Goal: Transaction & Acquisition: Purchase product/service

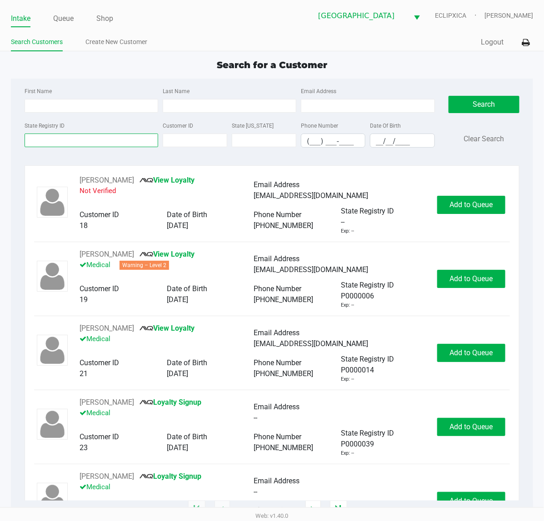
drag, startPoint x: 83, startPoint y: 139, endPoint x: 110, endPoint y: 129, distance: 28.7
click at [83, 137] on input "State Registry ID" at bounding box center [92, 141] width 134 height 14
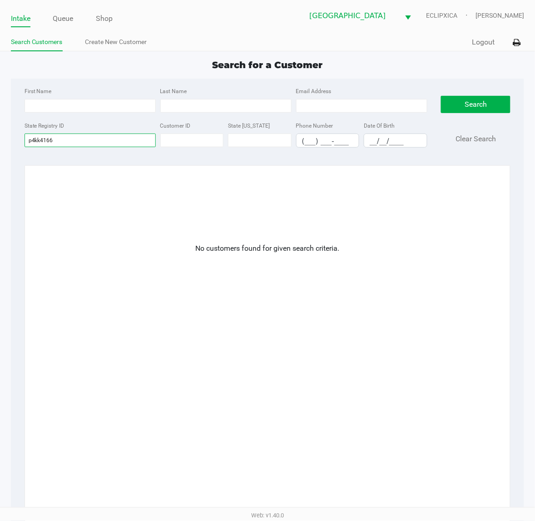
type input "p4kk4166"
click at [122, 41] on link "Create New Customer" at bounding box center [116, 41] width 62 height 11
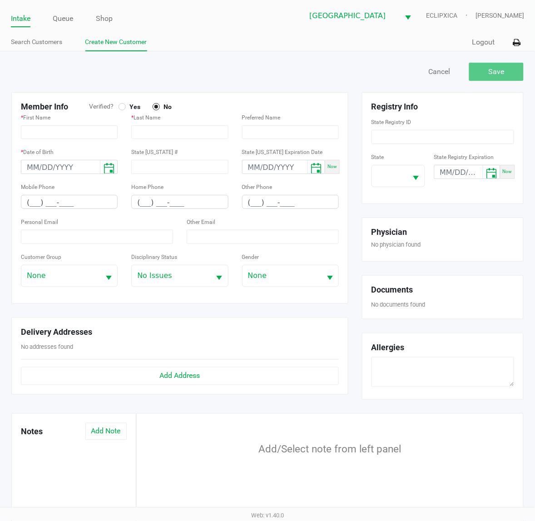
click at [120, 107] on div at bounding box center [122, 107] width 4 height 4
click at [74, 137] on input "text" at bounding box center [69, 132] width 97 height 14
type input "KARLENNE"
click at [166, 130] on input "text" at bounding box center [179, 132] width 97 height 14
type input "[PERSON_NAME]"
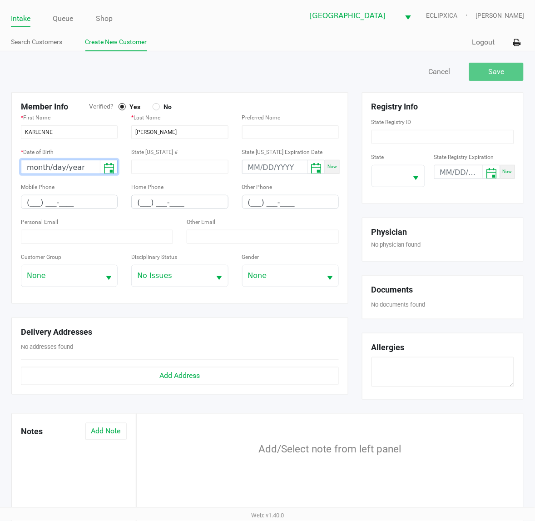
click at [33, 166] on input "month/day/year" at bounding box center [60, 167] width 79 height 14
type input "[DATE]"
click at [34, 205] on input "(___) ___-____" at bounding box center [69, 202] width 96 height 14
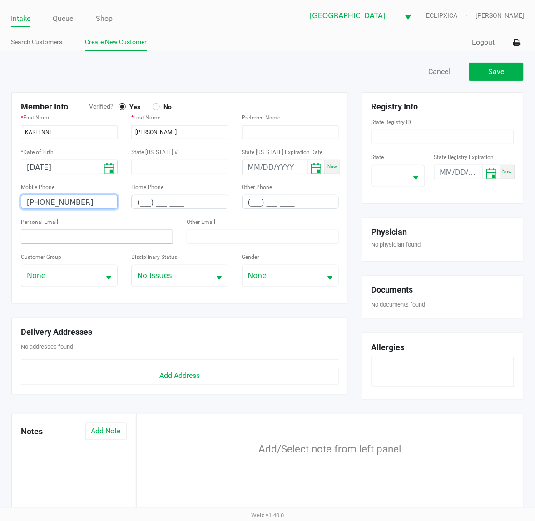
type input "[PHONE_NUMBER]"
click at [73, 244] on input at bounding box center [97, 237] width 152 height 14
click at [65, 239] on input at bounding box center [97, 237] width 152 height 14
paste input "[EMAIL_ADDRESS][DOMAIN_NAME]"
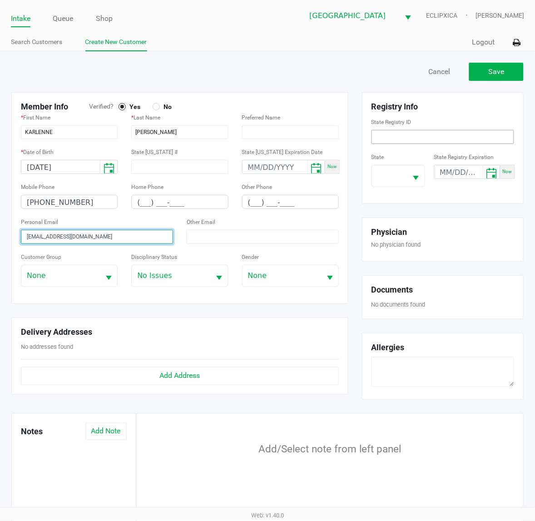
type input "[EMAIL_ADDRESS][DOMAIN_NAME]"
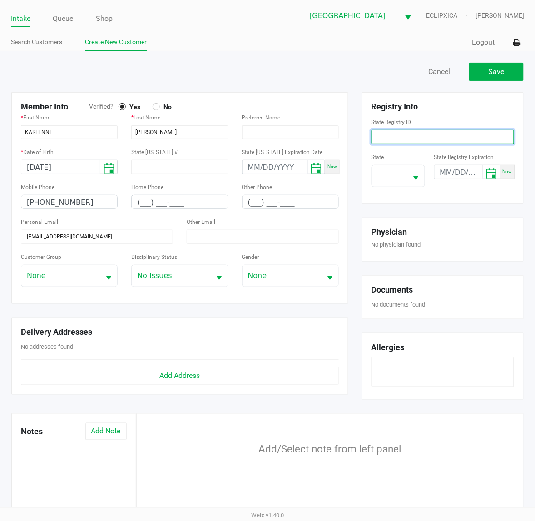
click at [402, 138] on input at bounding box center [443, 137] width 143 height 14
click at [408, 176] on button "Select" at bounding box center [416, 175] width 17 height 21
type input "P4KK4166"
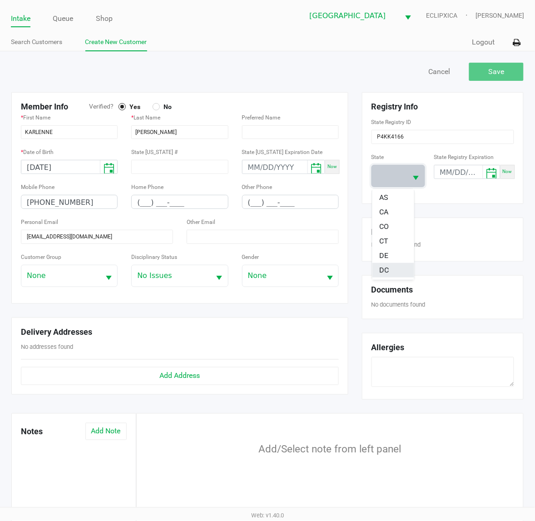
scroll to position [114, 0]
click at [394, 228] on li "FL" at bounding box center [394, 228] width 42 height 15
click at [480, 81] on div "Save Cancel" at bounding box center [268, 76] width 526 height 32
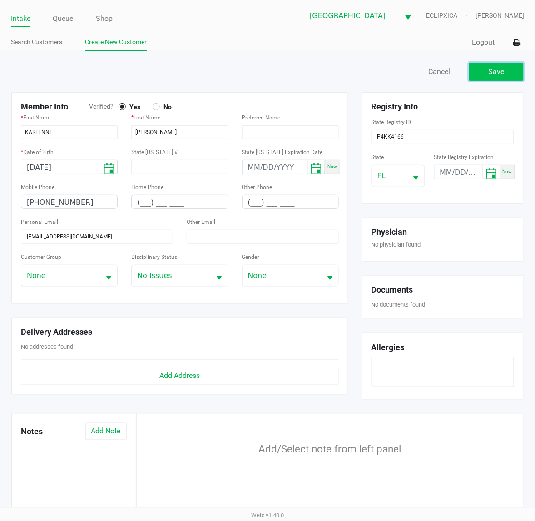
click at [501, 75] on span "Save" at bounding box center [497, 71] width 16 height 9
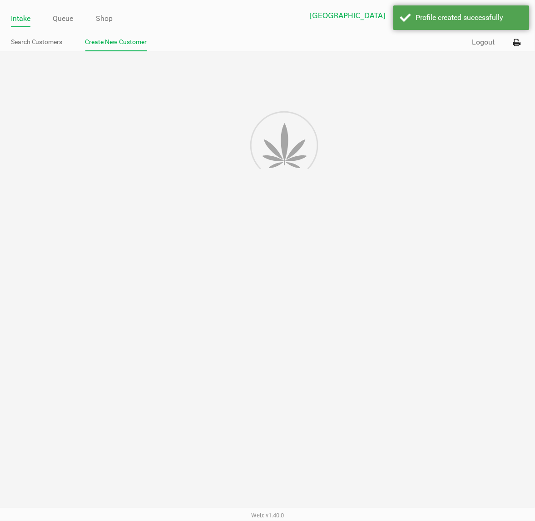
type input "---"
type input "( __) ___-____"
type input "---"
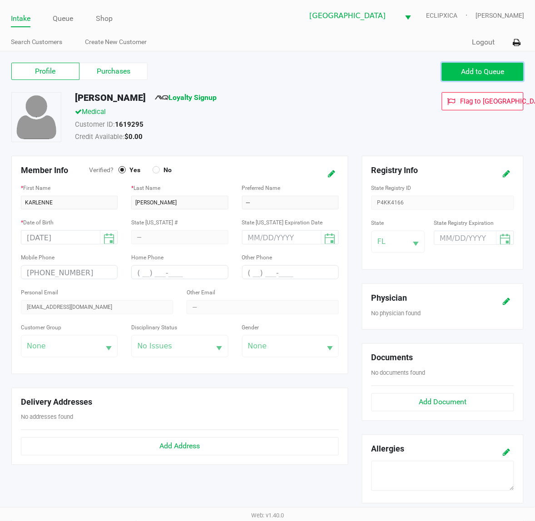
click at [503, 71] on span "Add to Queue" at bounding box center [483, 71] width 43 height 9
click at [72, 18] on link "Queue" at bounding box center [63, 18] width 20 height 13
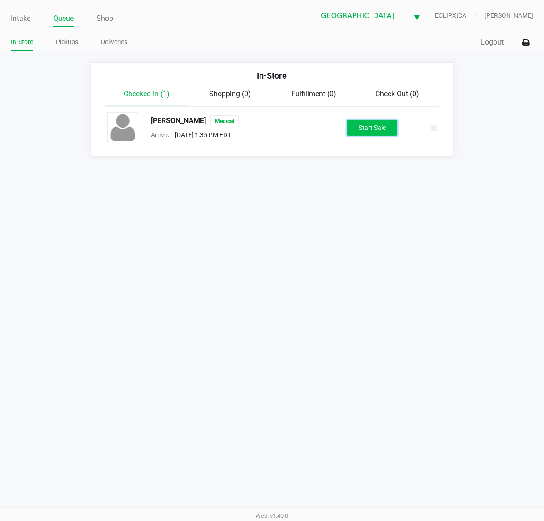
click at [358, 126] on button "Start Sale" at bounding box center [372, 128] width 50 height 16
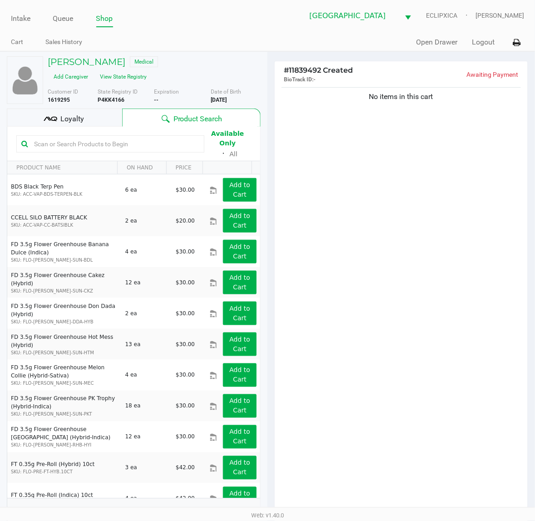
click at [85, 121] on div "Loyalty" at bounding box center [64, 118] width 115 height 18
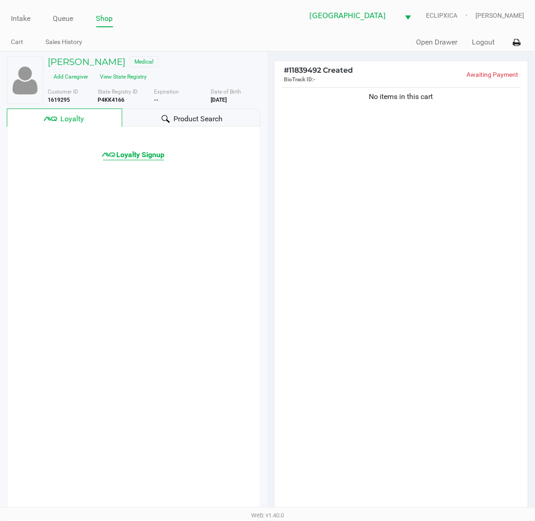
click at [125, 158] on span "Loyalty Signup" at bounding box center [140, 154] width 48 height 11
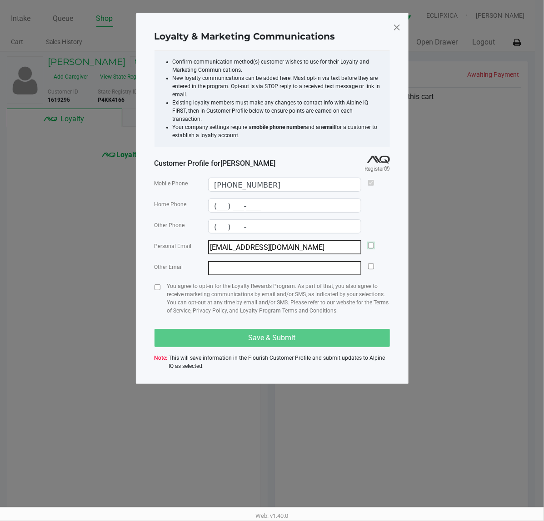
click at [371, 243] on input "checkbox" at bounding box center [371, 246] width 6 height 6
checkbox input "true"
click at [159, 284] on input "checkbox" at bounding box center [157, 287] width 6 height 6
checkbox input "true"
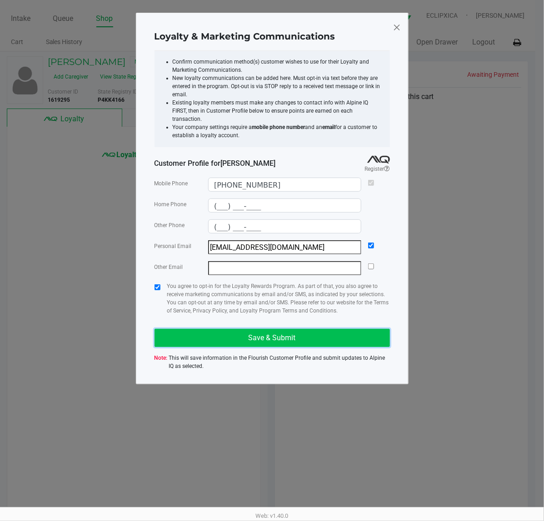
click at [246, 329] on button "Save & Submit" at bounding box center [271, 338] width 235 height 18
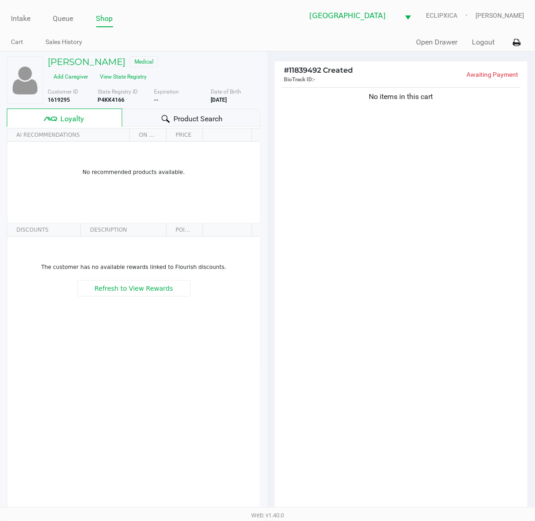
click at [432, 218] on div "No items in this cart" at bounding box center [401, 301] width 253 height 433
click at [462, 233] on div "No items in this cart" at bounding box center [401, 301] width 253 height 433
click at [439, 208] on div "No items in this cart" at bounding box center [401, 301] width 253 height 433
click at [436, 207] on div "No items in this cart" at bounding box center [401, 301] width 253 height 433
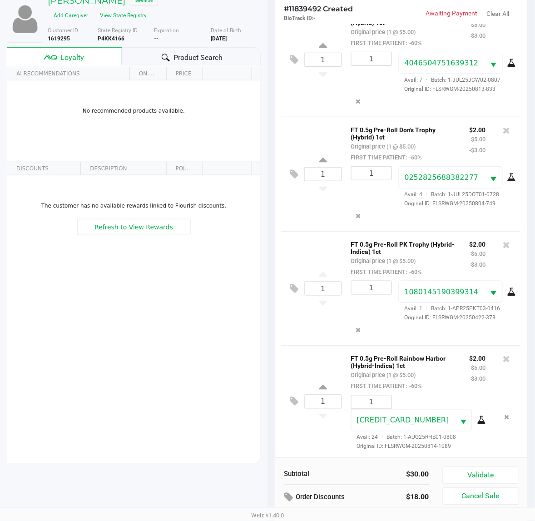
scroll to position [110, 0]
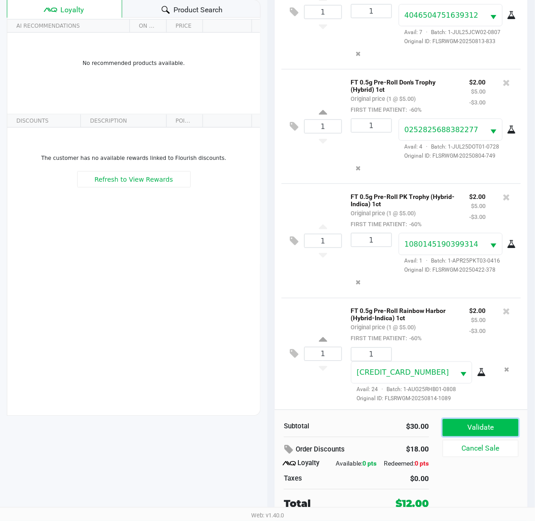
click at [480, 425] on button "Validate" at bounding box center [481, 427] width 76 height 17
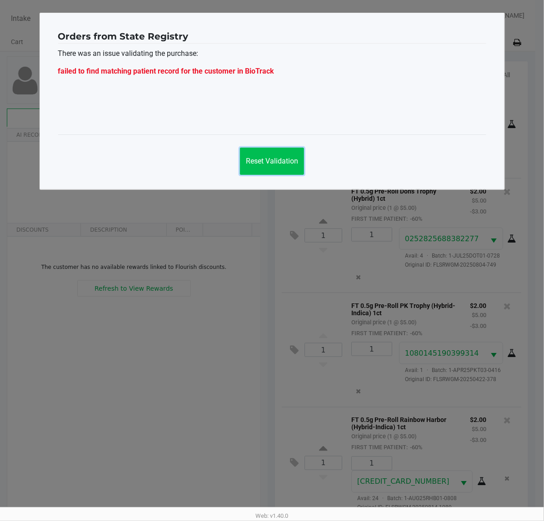
click at [289, 171] on button "Reset Validation" at bounding box center [272, 161] width 64 height 27
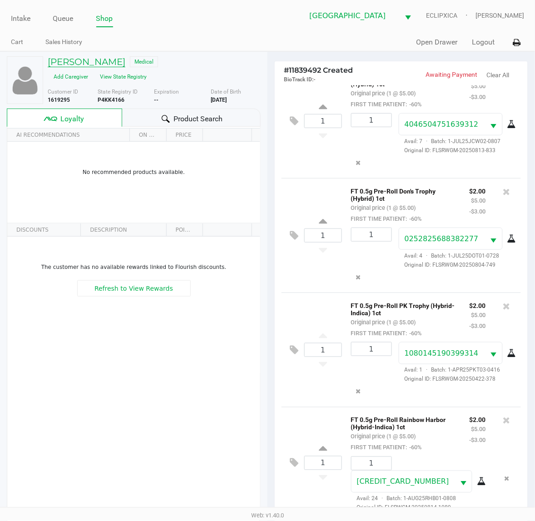
click at [110, 60] on h5 "[PERSON_NAME]" at bounding box center [87, 61] width 78 height 11
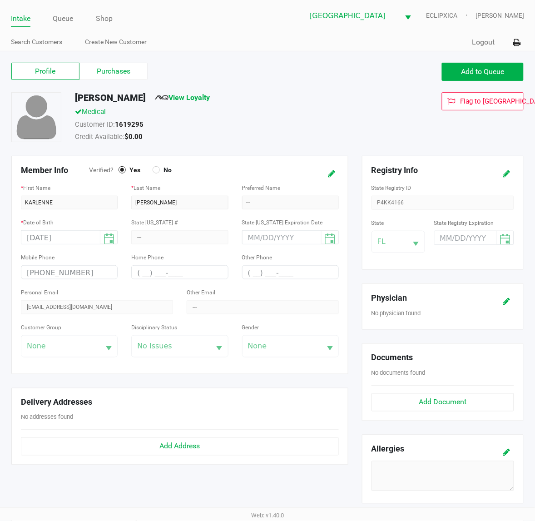
click at [78, 237] on div "[DATE]" at bounding box center [69, 237] width 97 height 14
click at [76, 237] on div "[DATE]" at bounding box center [69, 237] width 97 height 14
click at [331, 172] on icon at bounding box center [331, 174] width 7 height 6
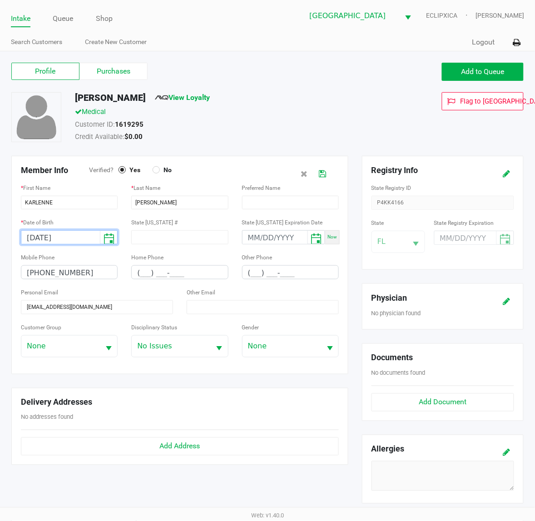
click at [76, 244] on input "[DATE]" at bounding box center [60, 238] width 79 height 14
type input "[DATE]"
click at [276, 117] on div "Medical" at bounding box center [222, 113] width 309 height 13
click at [324, 175] on icon at bounding box center [322, 174] width 7 height 6
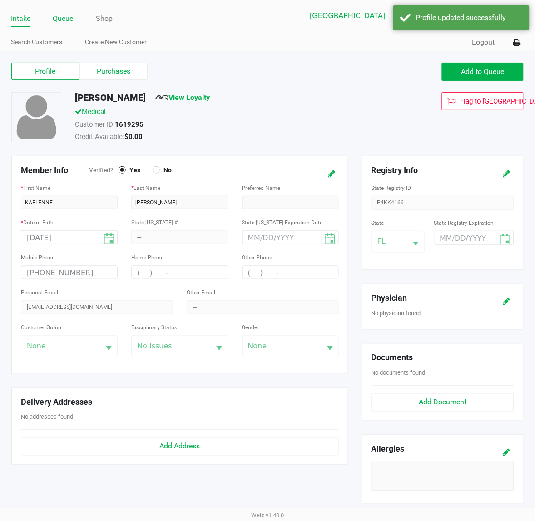
click at [57, 21] on link "Queue" at bounding box center [63, 18] width 20 height 13
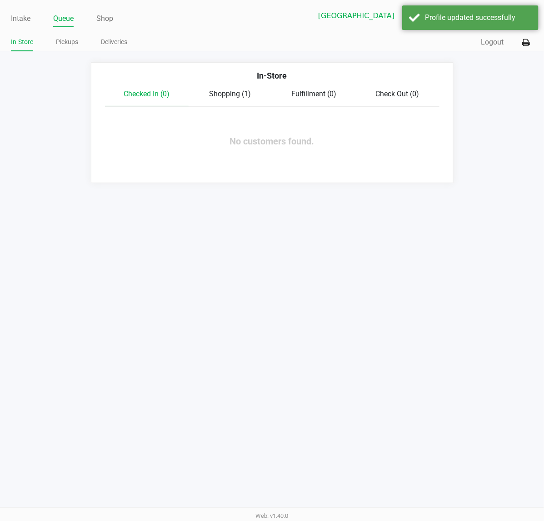
click at [222, 90] on span "Shopping (1)" at bounding box center [230, 94] width 42 height 9
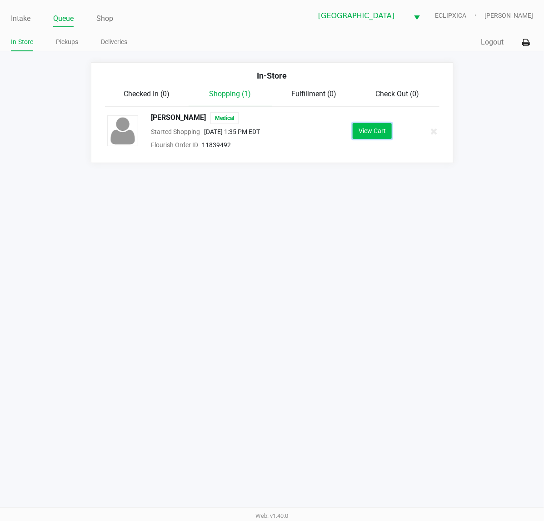
click at [384, 133] on button "View Cart" at bounding box center [372, 131] width 39 height 16
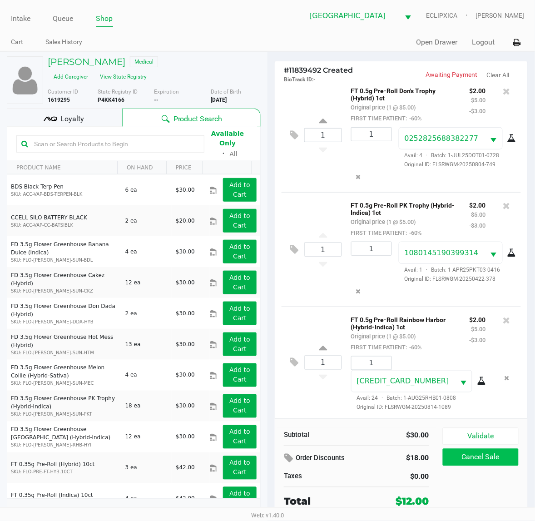
scroll to position [9, 0]
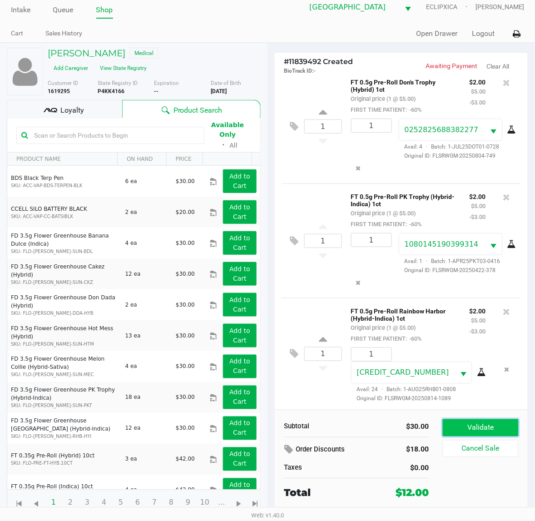
click at [488, 421] on button "Validate" at bounding box center [481, 427] width 76 height 17
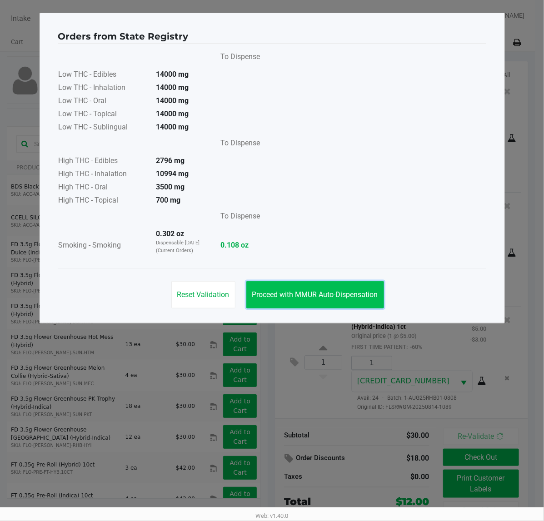
click at [297, 305] on button "Proceed with MMUR Auto-Dispensation" at bounding box center [315, 294] width 138 height 27
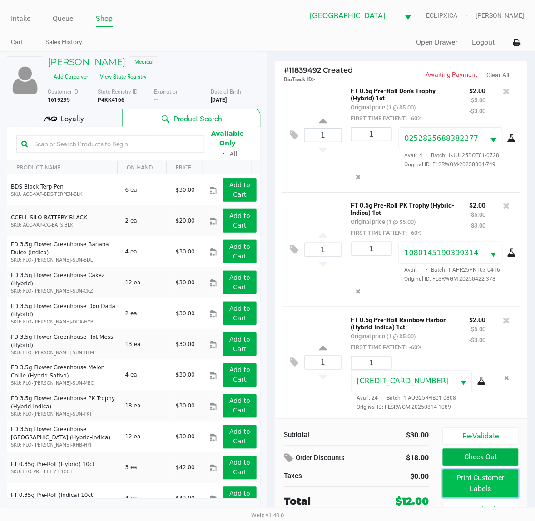
click at [487, 487] on button "Print Customer Labels" at bounding box center [481, 484] width 76 height 28
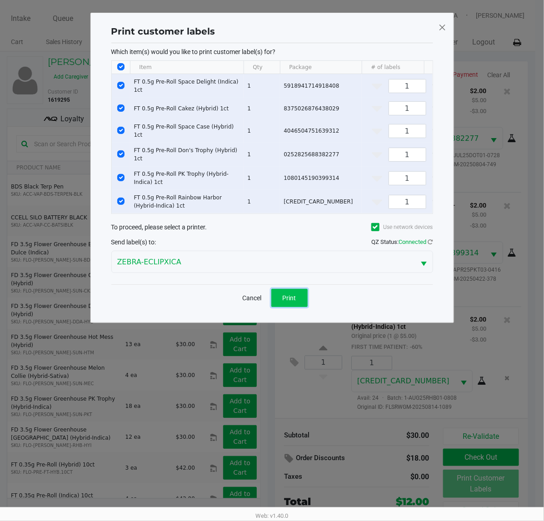
click at [292, 302] on span "Print" at bounding box center [290, 297] width 14 height 7
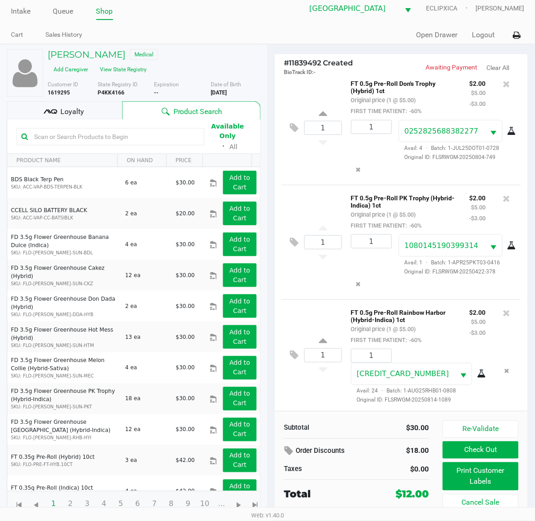
scroll to position [9, 0]
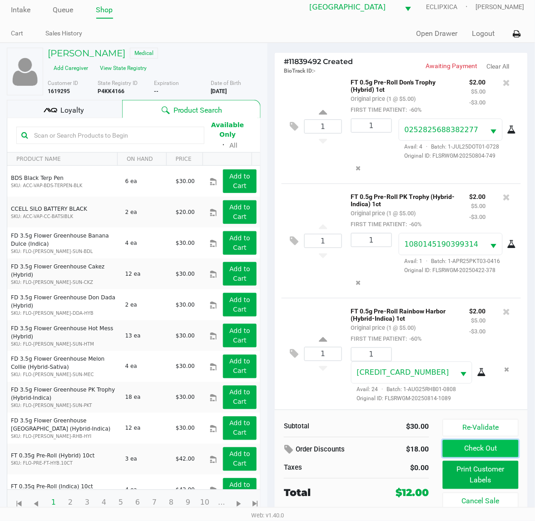
click at [464, 448] on button "Check Out" at bounding box center [481, 448] width 76 height 17
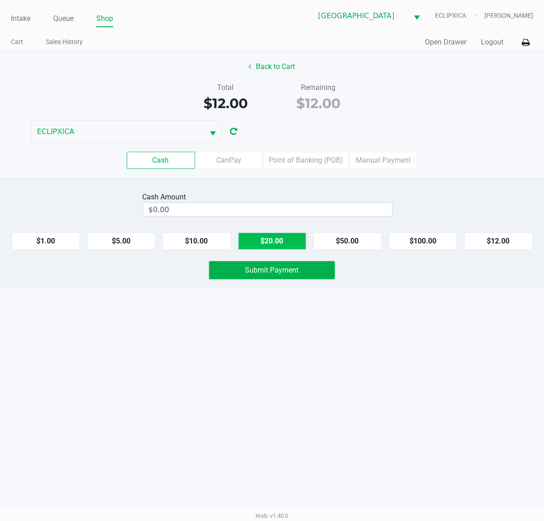
click at [288, 240] on button "$20.00" at bounding box center [272, 241] width 68 height 17
type input "$20.00"
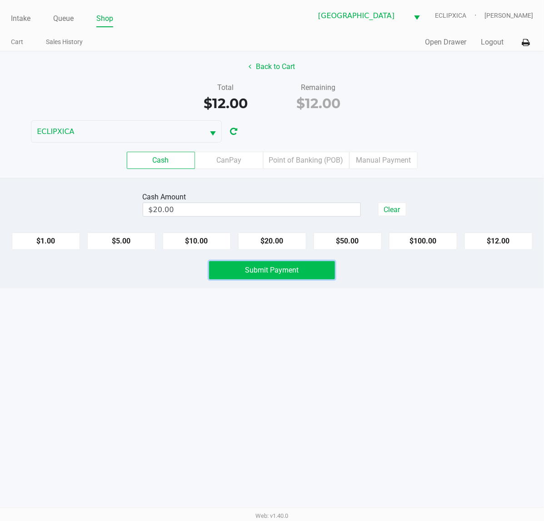
click at [275, 271] on span "Submit Payment" at bounding box center [272, 270] width 54 height 9
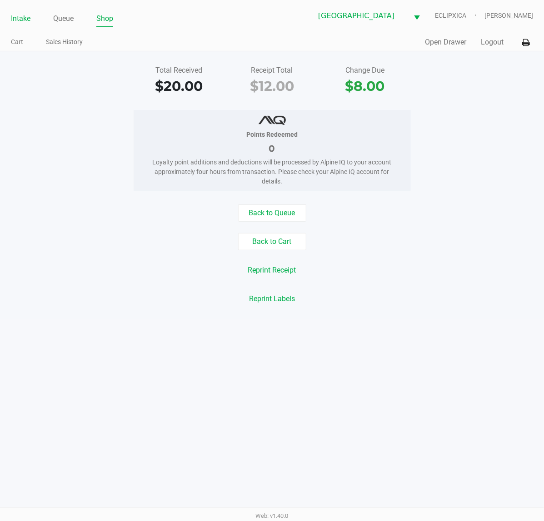
click at [30, 19] on link "Intake" at bounding box center [21, 18] width 20 height 13
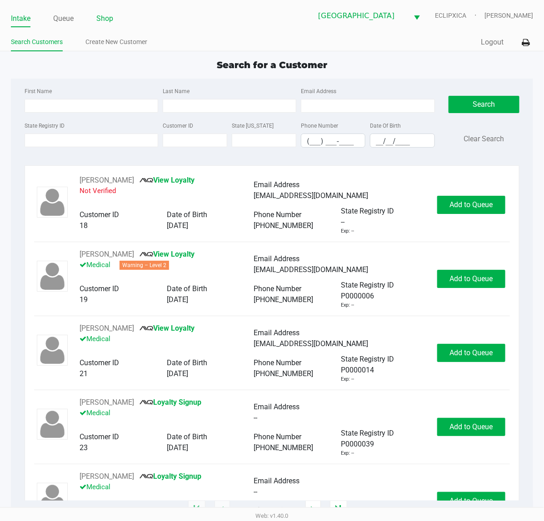
click at [105, 20] on link "Shop" at bounding box center [104, 18] width 17 height 13
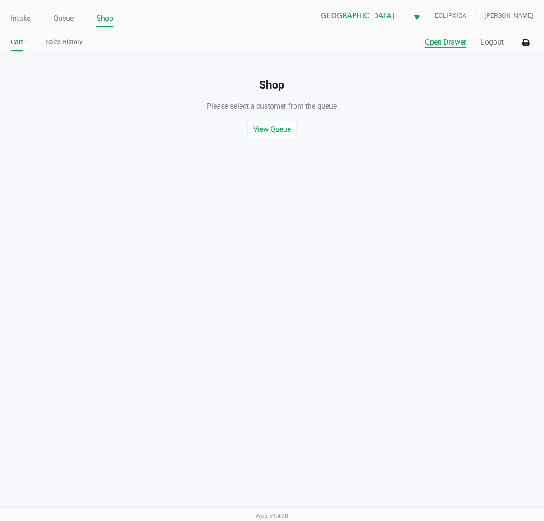
click at [451, 46] on button "Open Drawer" at bounding box center [445, 42] width 41 height 11
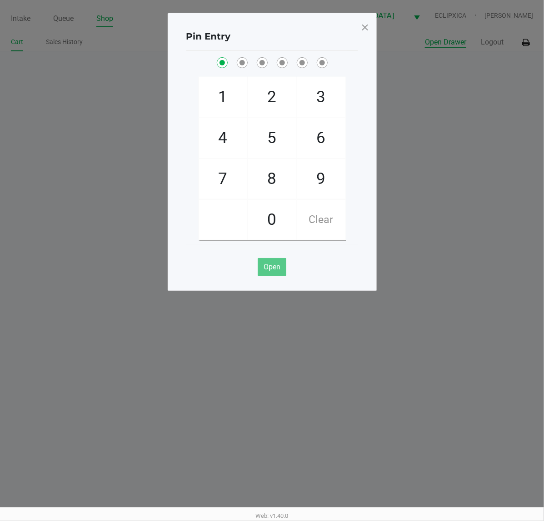
checkbox input "true"
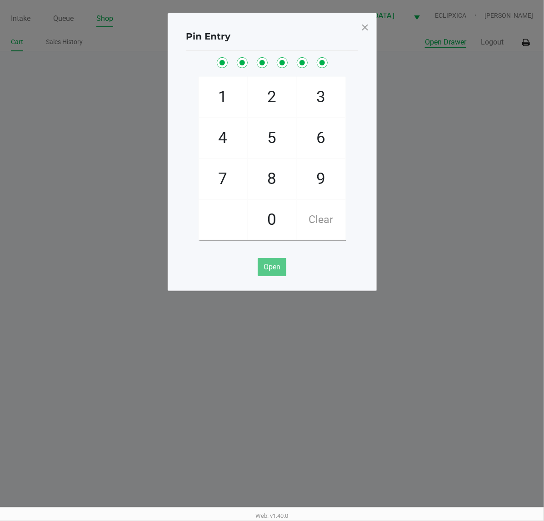
checkbox input "true"
click at [364, 30] on span at bounding box center [365, 27] width 8 height 15
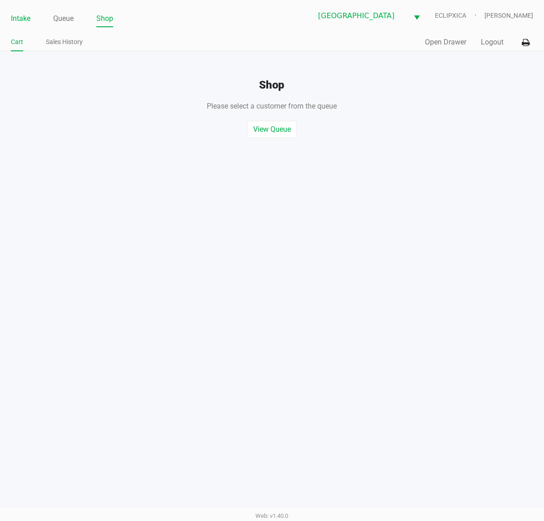
click at [11, 15] on link "Intake" at bounding box center [21, 18] width 20 height 13
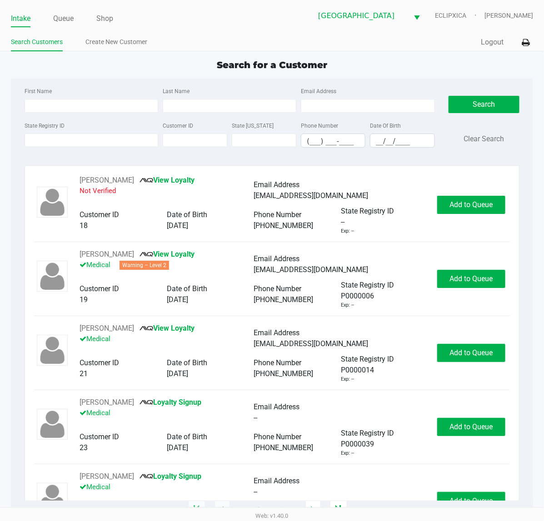
type input "[PERSON_NAME]"
type input "TROMBA"
type input "[DATE]"
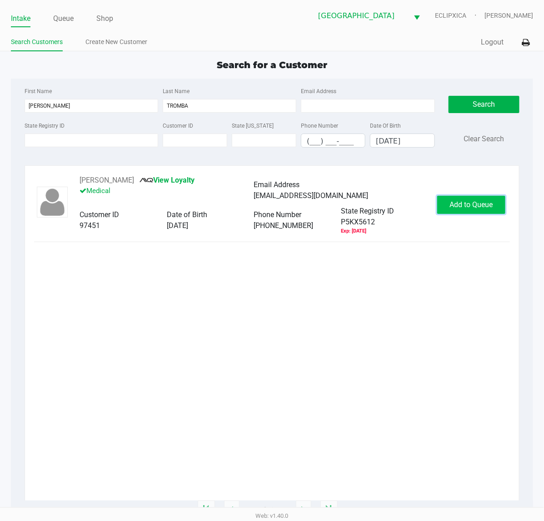
click at [453, 207] on span "Add to Queue" at bounding box center [471, 204] width 43 height 9
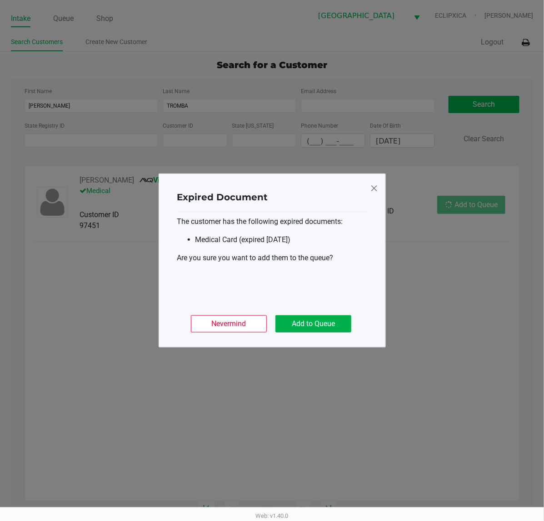
click at [319, 334] on div "Nevermind Add to Queue" at bounding box center [272, 320] width 190 height 35
click at [320, 317] on button "Add to Queue" at bounding box center [313, 323] width 76 height 17
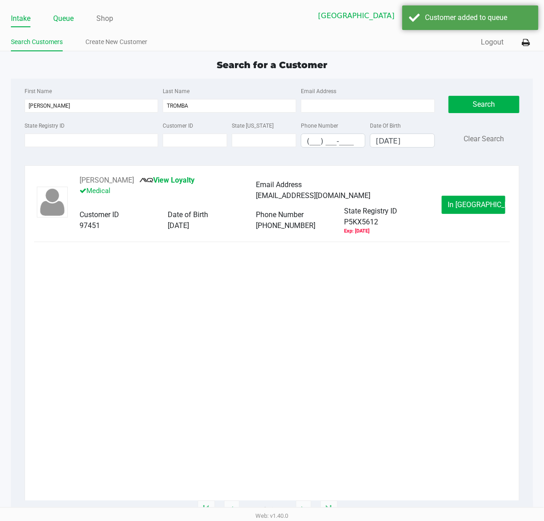
click at [62, 16] on link "Queue" at bounding box center [63, 18] width 20 height 13
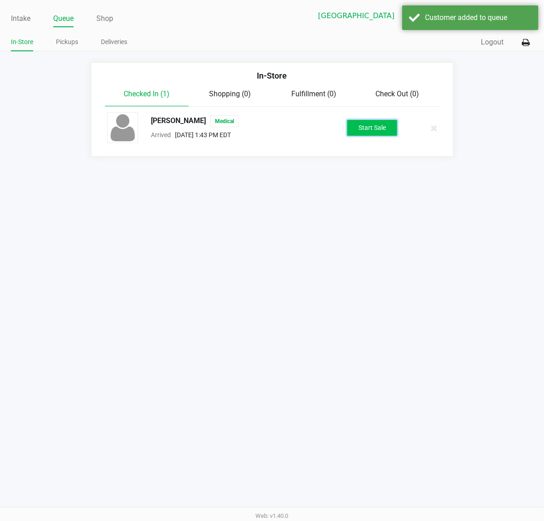
click at [371, 130] on button "Start Sale" at bounding box center [372, 128] width 50 height 16
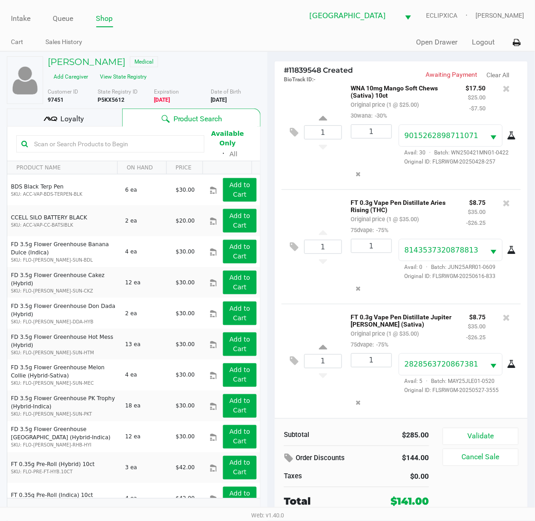
scroll to position [502, 0]
click at [498, 435] on button "Validate" at bounding box center [481, 436] width 76 height 17
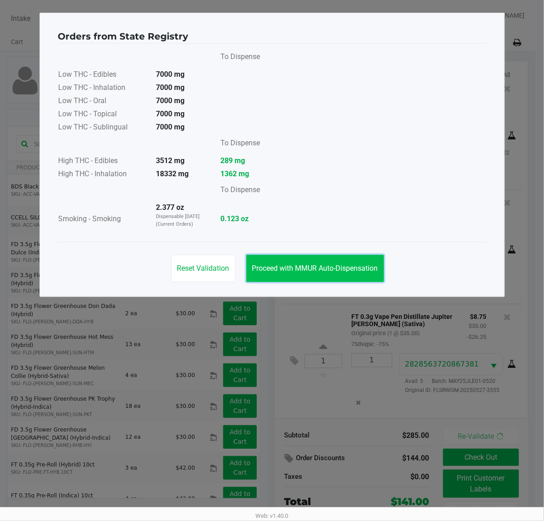
click at [336, 270] on span "Proceed with MMUR Auto-Dispensation" at bounding box center [315, 268] width 126 height 9
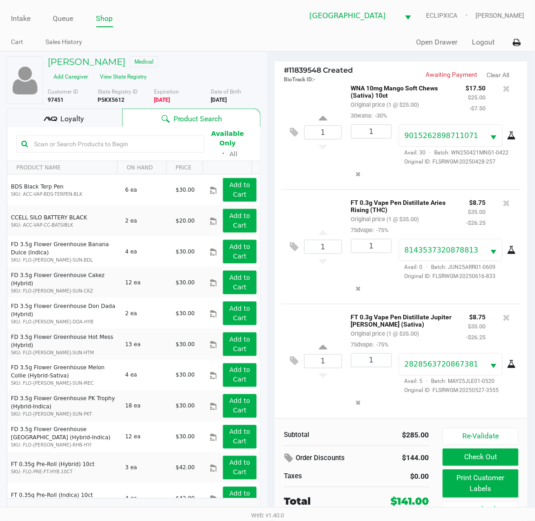
click at [67, 112] on div "Loyalty" at bounding box center [64, 118] width 115 height 18
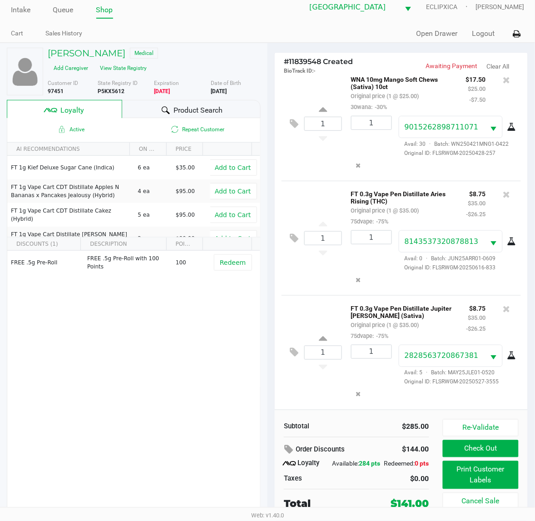
scroll to position [17, 0]
click at [483, 466] on button "Print Customer Labels" at bounding box center [481, 475] width 76 height 28
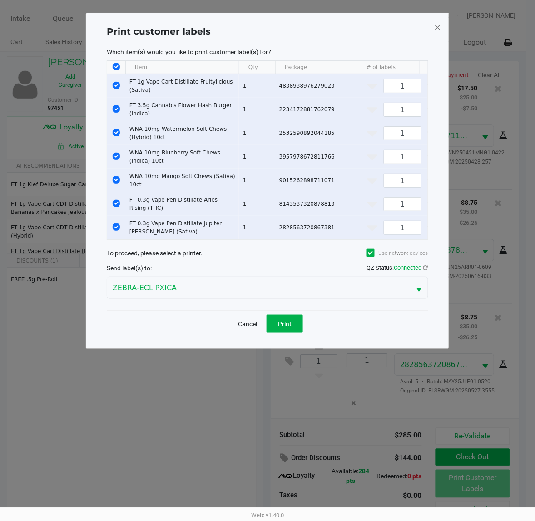
scroll to position [0, 0]
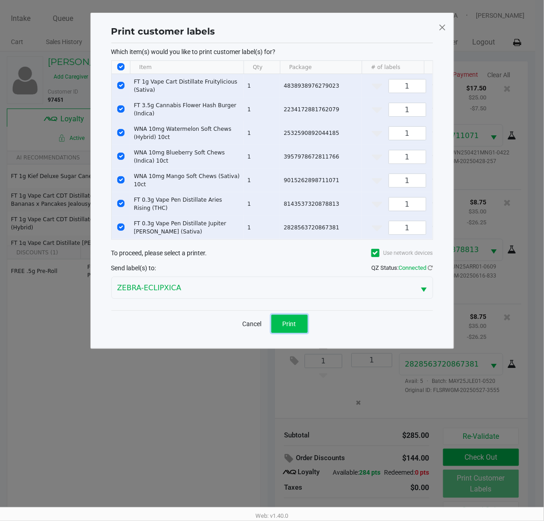
click at [294, 328] on span "Print" at bounding box center [290, 323] width 14 height 7
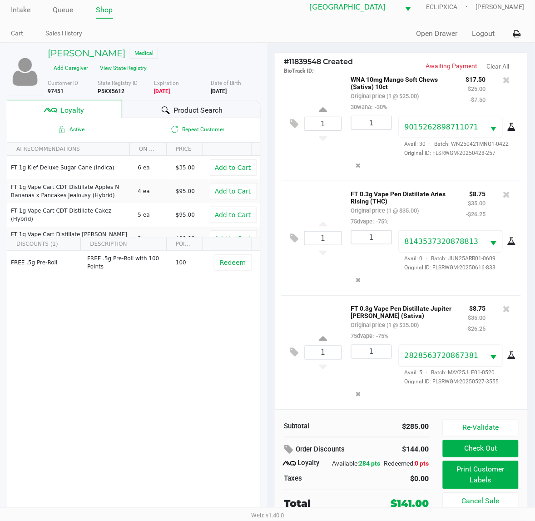
scroll to position [17, 0]
click at [489, 440] on button "Check Out" at bounding box center [481, 448] width 76 height 17
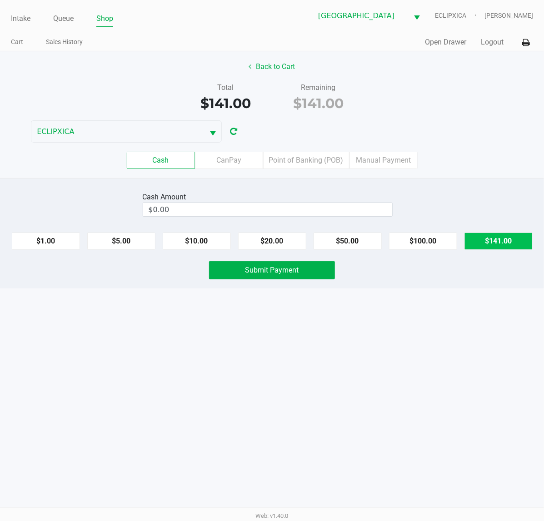
click at [510, 241] on button "$141.00" at bounding box center [498, 241] width 68 height 17
type input "$141.00"
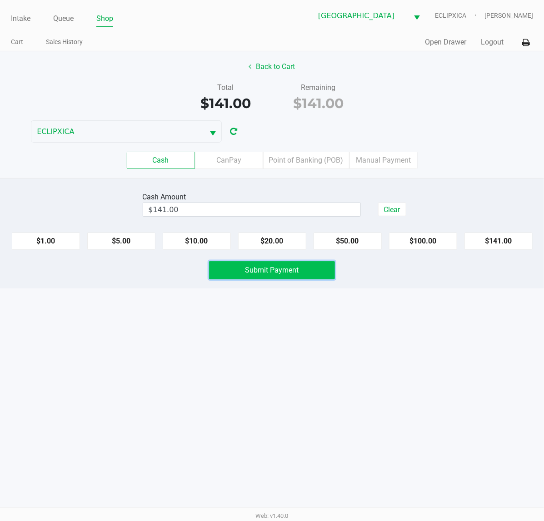
click at [309, 265] on button "Submit Payment" at bounding box center [272, 270] width 126 height 18
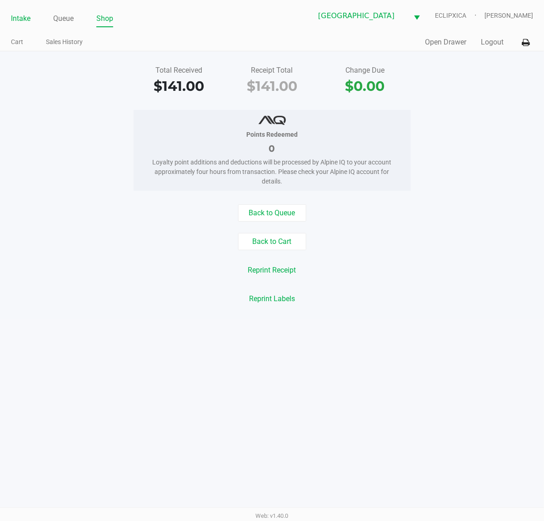
click at [26, 17] on link "Intake" at bounding box center [21, 18] width 20 height 13
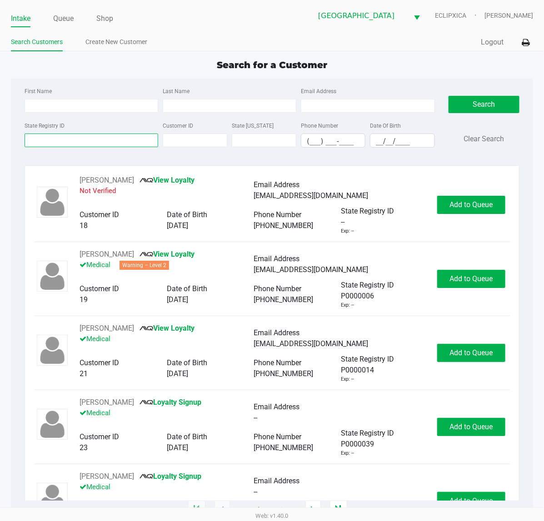
click at [68, 141] on input "State Registry ID" at bounding box center [92, 141] width 134 height 14
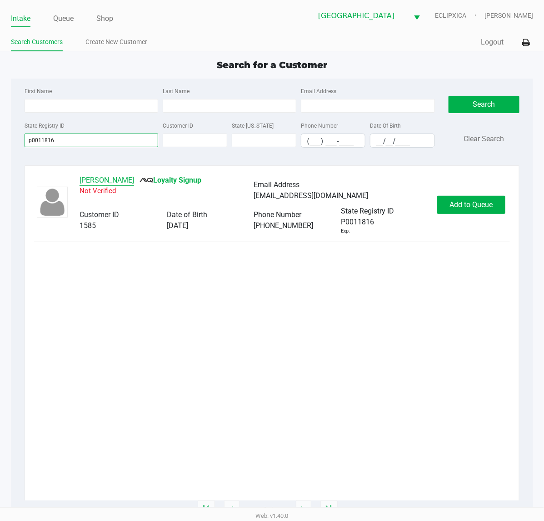
type input "p0011816"
click at [117, 179] on button "[PERSON_NAME]" at bounding box center [107, 180] width 55 height 11
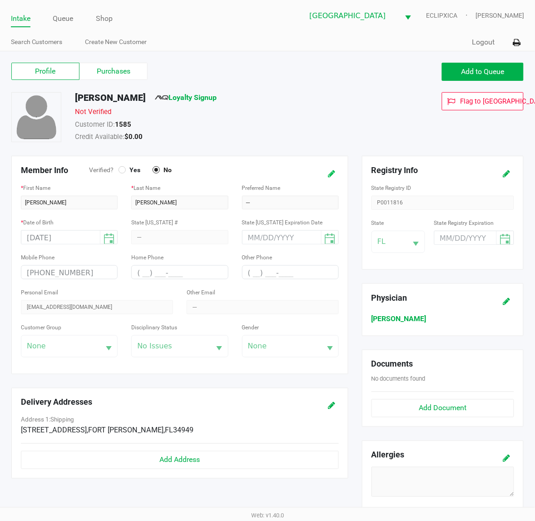
click at [334, 171] on icon at bounding box center [331, 174] width 7 height 6
click at [126, 170] on span "Yes" at bounding box center [133, 170] width 15 height 8
click at [319, 173] on icon at bounding box center [322, 174] width 7 height 6
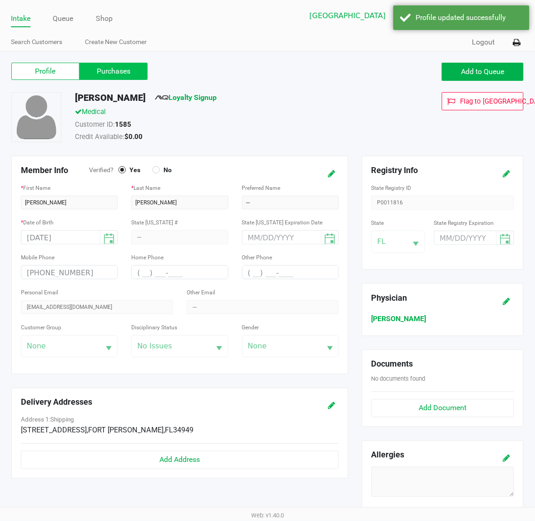
click at [130, 71] on label "Purchases" at bounding box center [114, 71] width 68 height 17
click at [0, 0] on 1 "Purchases" at bounding box center [0, 0] width 0 height 0
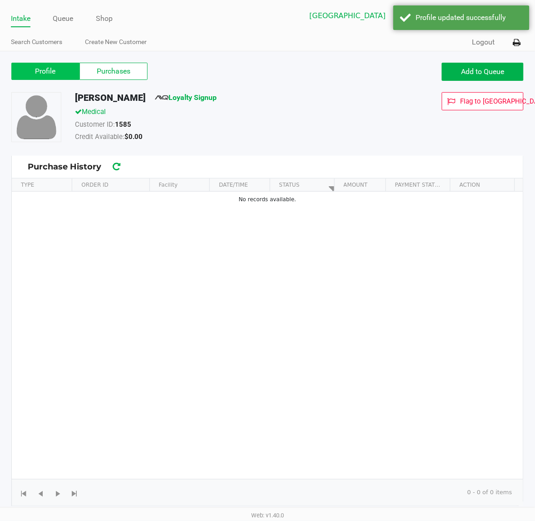
click at [60, 79] on label "Profile" at bounding box center [45, 71] width 68 height 17
click at [0, 0] on 0 "Profile" at bounding box center [0, 0] width 0 height 0
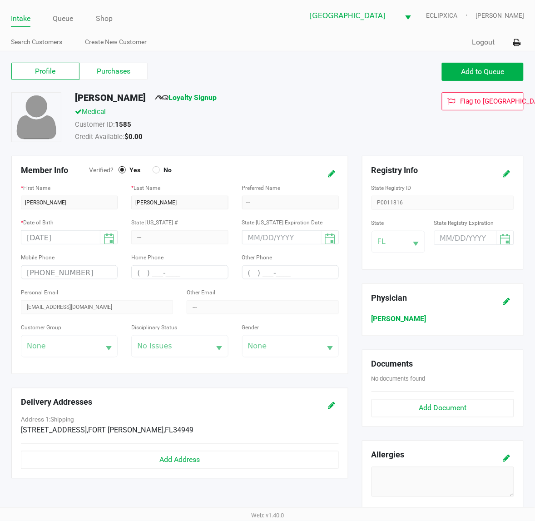
click at [195, 104] on span "Loyalty Signup" at bounding box center [186, 99] width 62 height 15
click at [191, 100] on link "Loyalty Signup" at bounding box center [186, 97] width 62 height 9
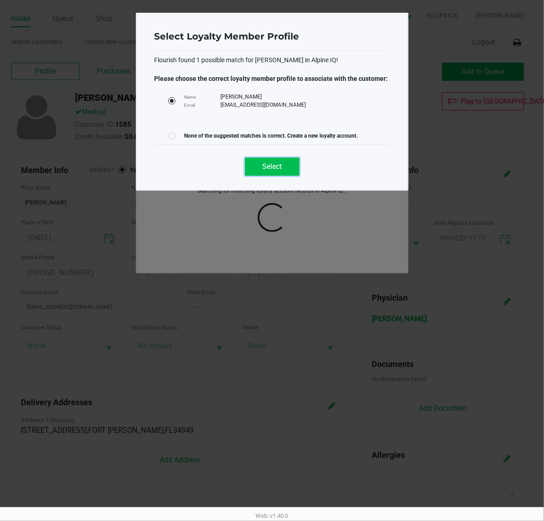
click at [289, 164] on button "Select" at bounding box center [272, 167] width 55 height 18
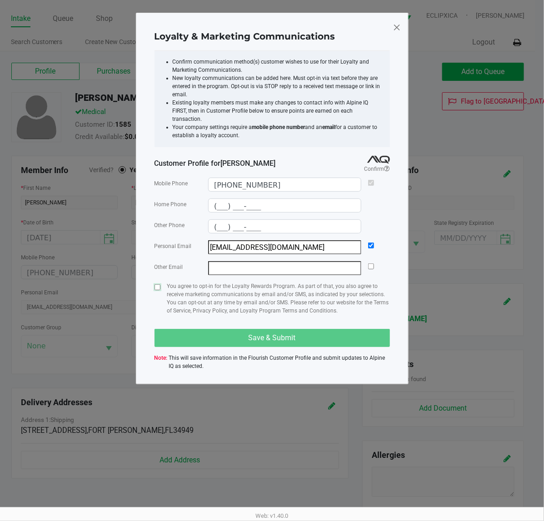
click at [154, 284] on input "checkbox" at bounding box center [157, 287] width 6 height 6
checkbox input "true"
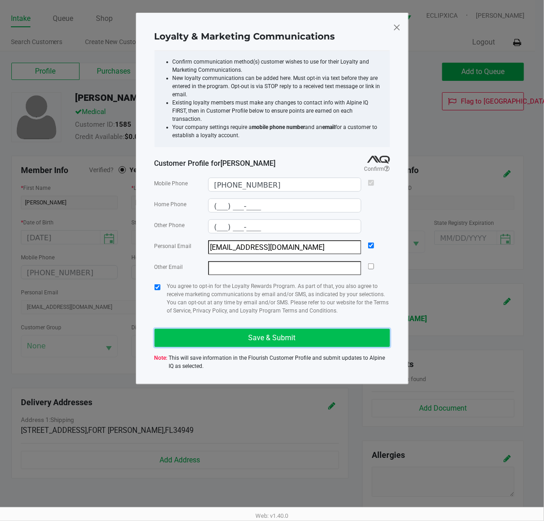
click at [200, 334] on button "Save & Submit" at bounding box center [271, 338] width 235 height 18
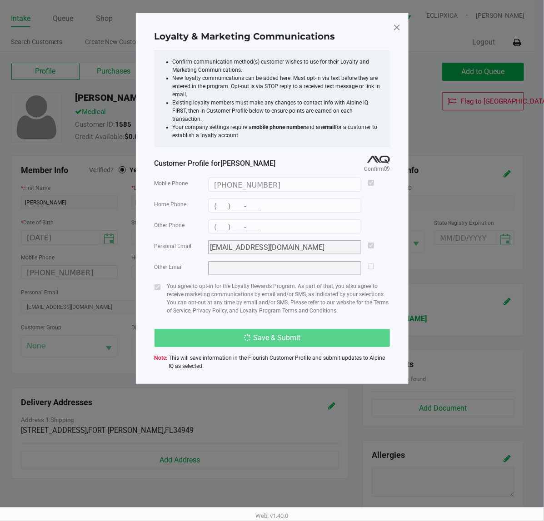
type input "(___) ___-____"
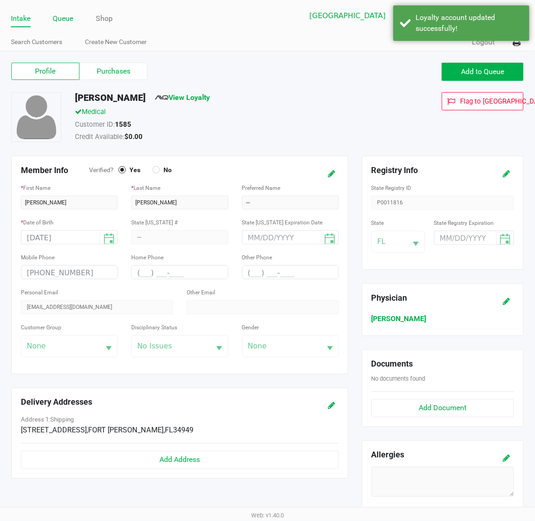
click at [63, 19] on link "Queue" at bounding box center [63, 18] width 20 height 13
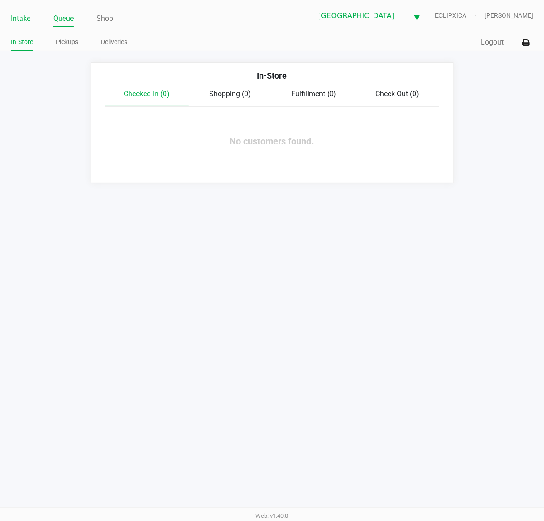
click at [21, 20] on link "Intake" at bounding box center [21, 18] width 20 height 13
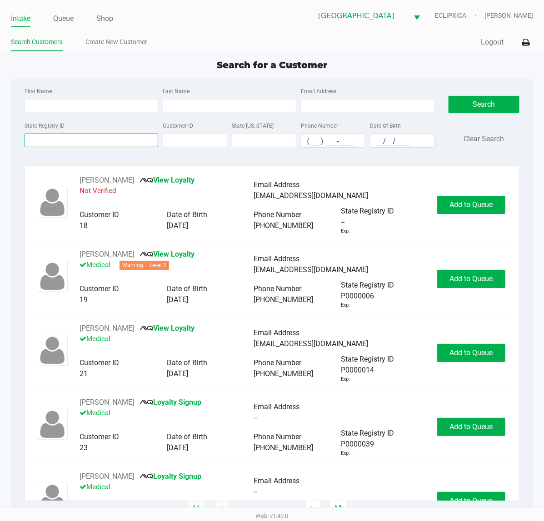
click at [99, 144] on input "State Registry ID" at bounding box center [92, 141] width 134 height 14
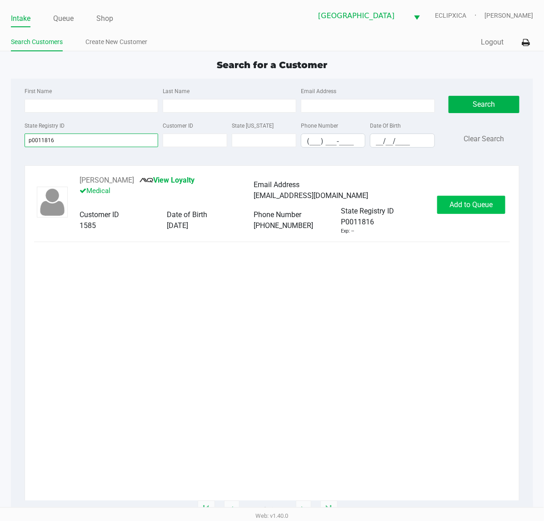
type input "p0011816"
click at [477, 210] on button "Add to Queue" at bounding box center [471, 205] width 68 height 18
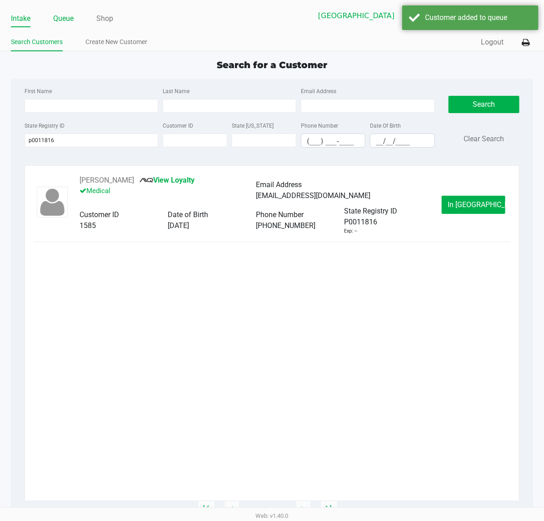
drag, startPoint x: 57, startPoint y: 16, endPoint x: 63, endPoint y: 16, distance: 5.5
click at [58, 16] on link "Queue" at bounding box center [63, 18] width 20 height 13
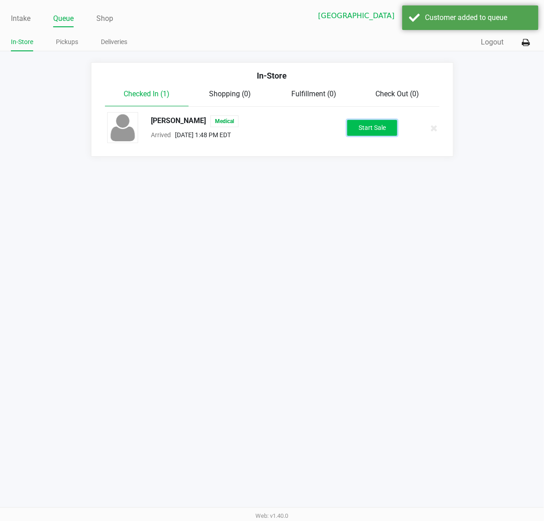
click at [363, 128] on button "Start Sale" at bounding box center [372, 128] width 50 height 16
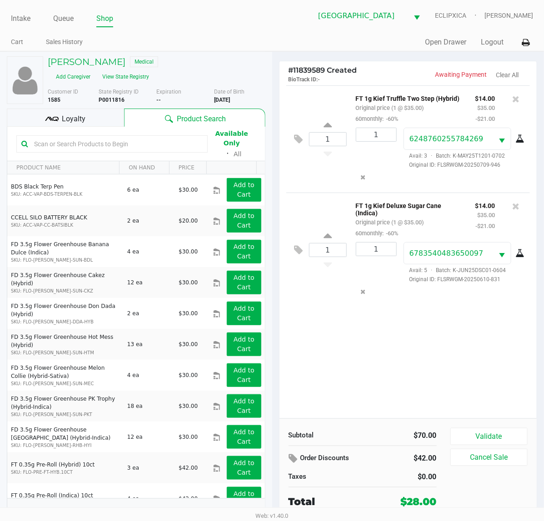
click at [91, 109] on div "Loyalty" at bounding box center [65, 118] width 117 height 18
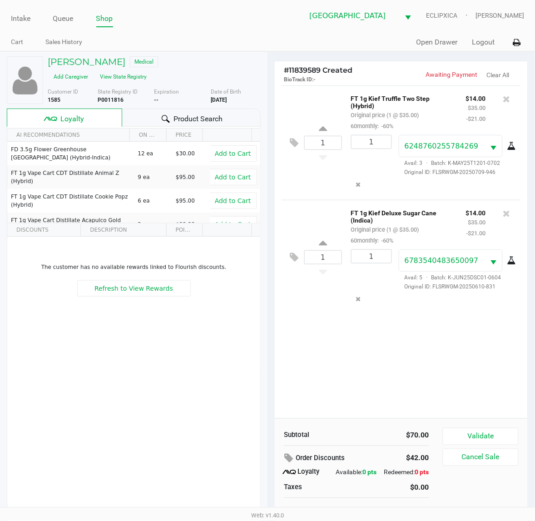
click at [409, 385] on div "1 FT 1g Kief Truffle Two Step (Hybrid) Original price (1 @ $35.00) 60monthly: -…" at bounding box center [401, 251] width 253 height 333
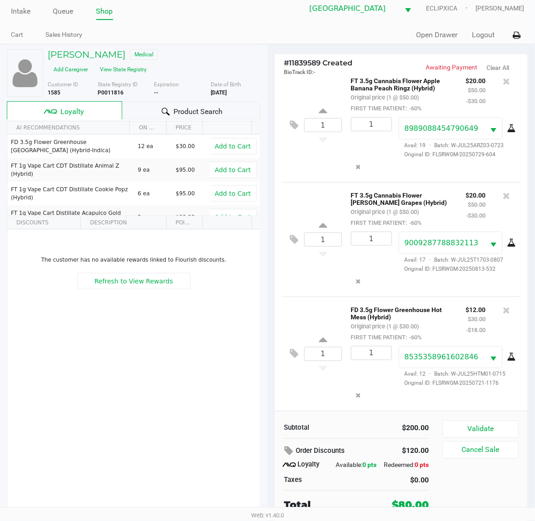
scroll to position [10, 0]
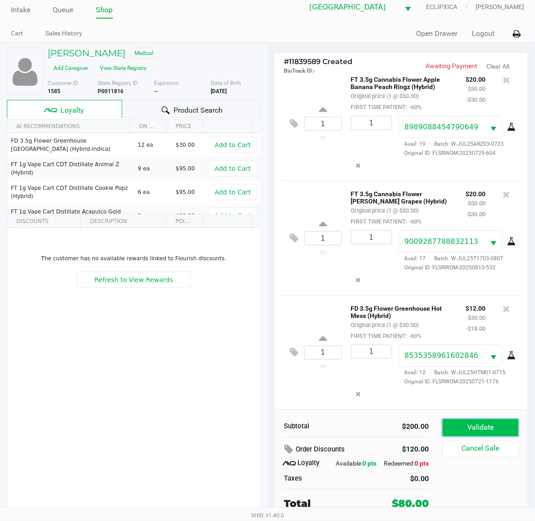
click at [480, 430] on button "Validate" at bounding box center [481, 427] width 76 height 17
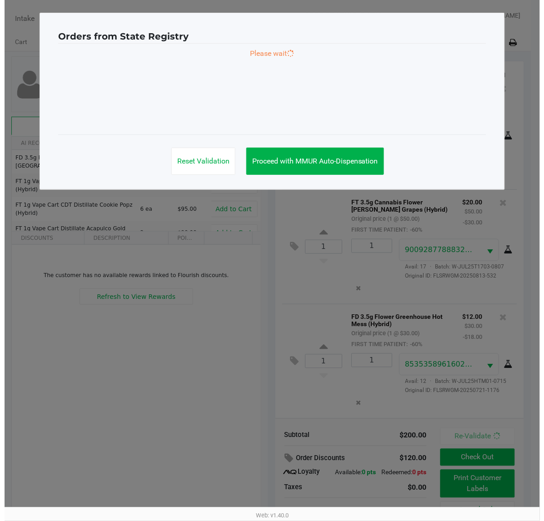
scroll to position [259, 0]
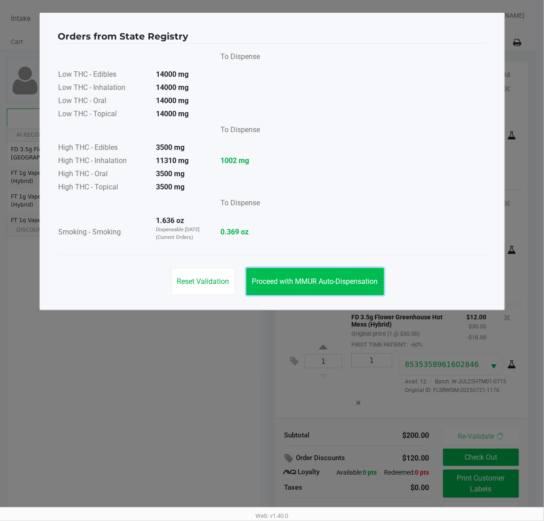
click at [282, 277] on span "Proceed with MMUR Auto-Dispensation" at bounding box center [315, 281] width 126 height 9
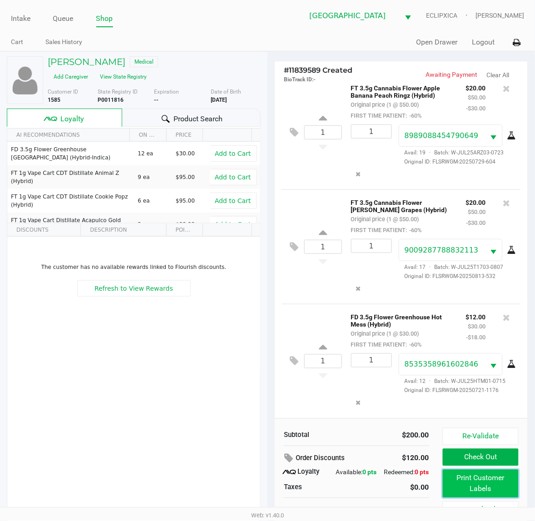
click at [483, 476] on button "Print Customer Labels" at bounding box center [481, 484] width 76 height 28
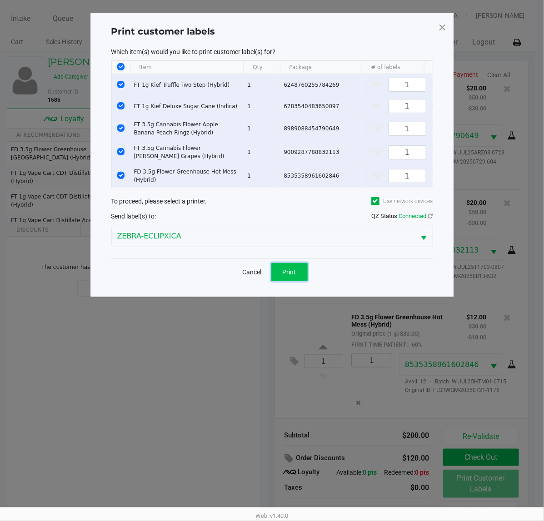
click at [302, 281] on button "Print" at bounding box center [289, 272] width 36 height 18
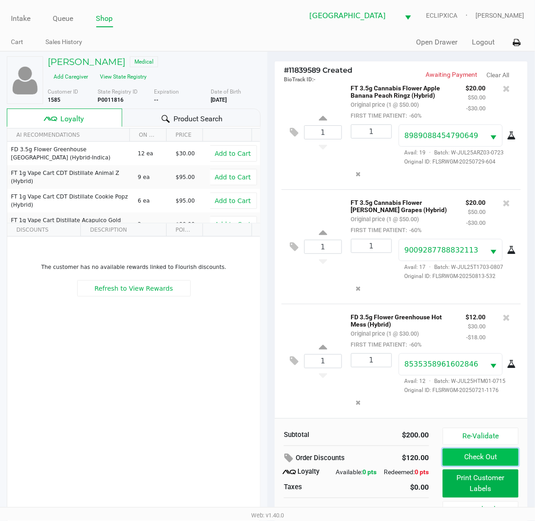
click at [487, 460] on button "Check Out" at bounding box center [481, 457] width 76 height 17
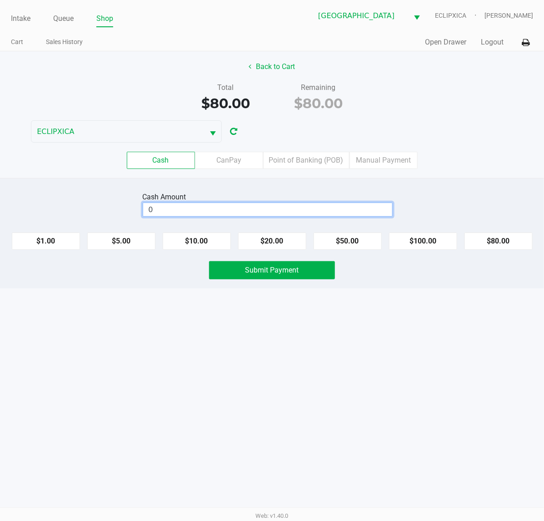
click at [205, 212] on input "0" at bounding box center [267, 209] width 249 height 13
click at [483, 244] on button "$80.00" at bounding box center [498, 241] width 68 height 17
type input "$80.00"
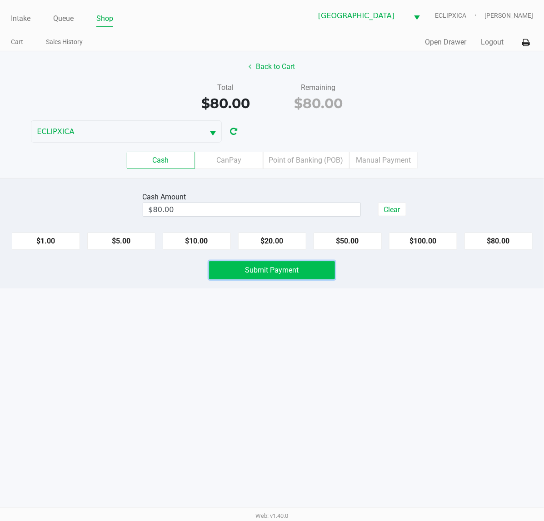
click at [308, 276] on button "Submit Payment" at bounding box center [272, 270] width 126 height 18
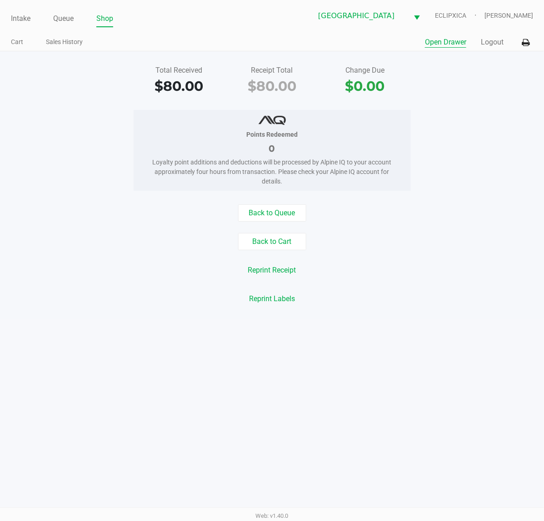
click at [441, 45] on button "Open Drawer" at bounding box center [445, 42] width 41 height 11
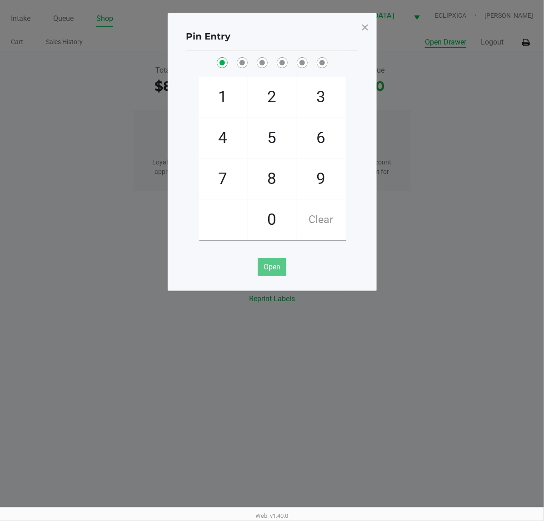
checkbox input "true"
checkbox input "false"
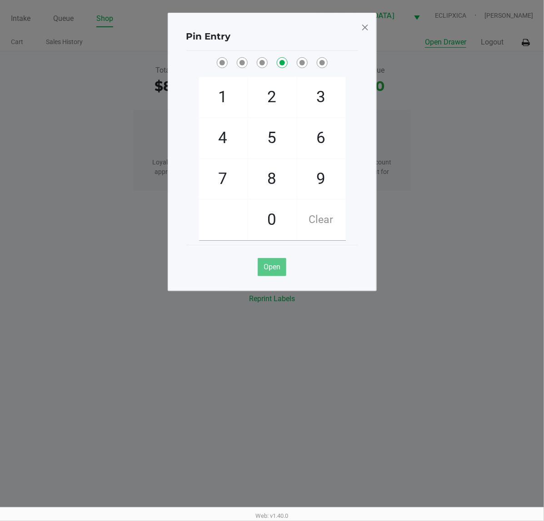
checkbox input "false"
checkbox input "true"
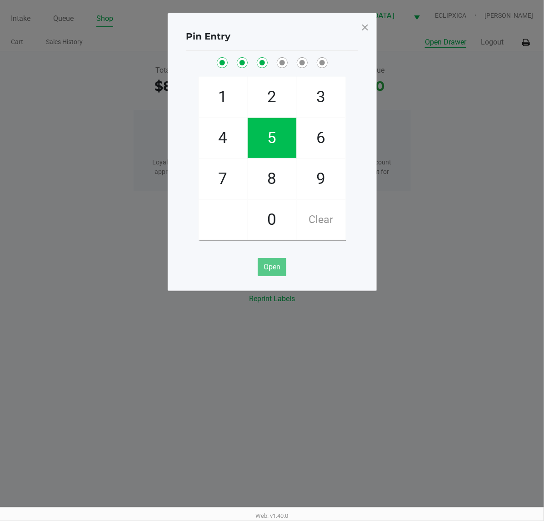
checkbox input "true"
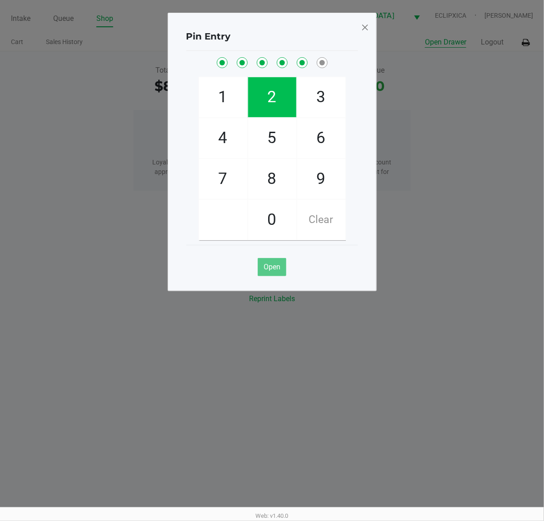
checkbox input "true"
